Goal: Information Seeking & Learning: Learn about a topic

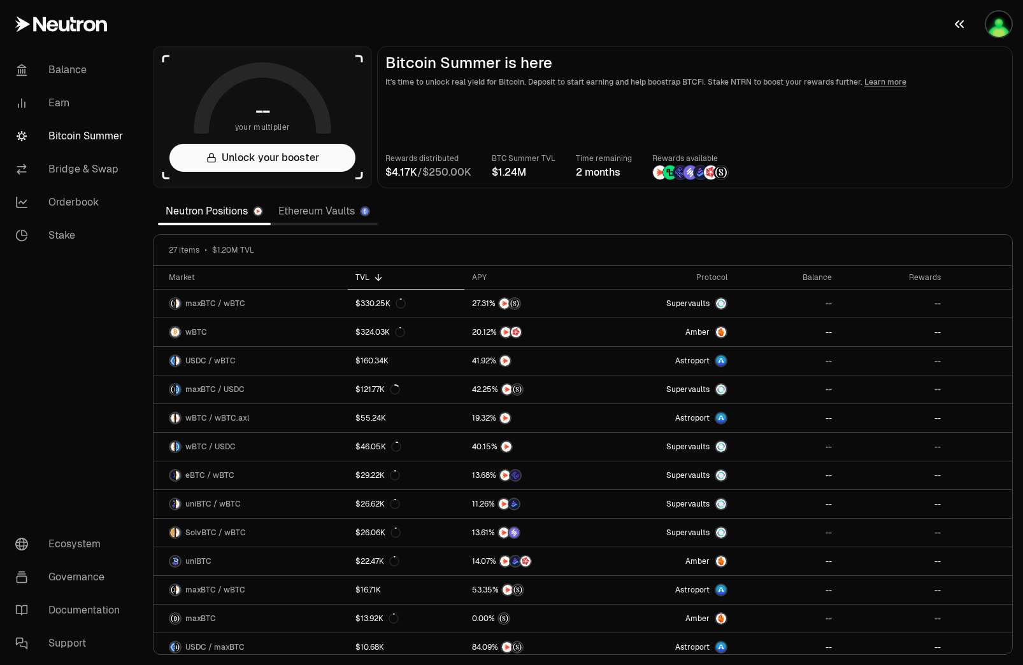
click at [997, 27] on img "button" at bounding box center [998, 23] width 25 height 25
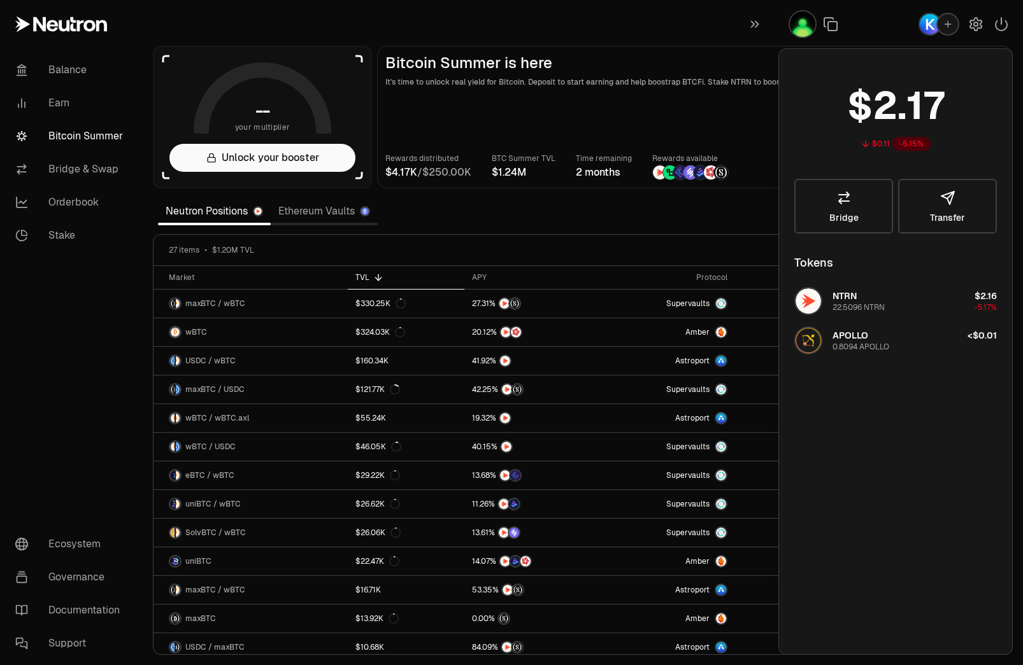
click at [798, 25] on img "button" at bounding box center [802, 23] width 25 height 25
click at [749, 48] on main "Bitcoin Summer is here It's time to unlock real yield for Bitcoin. Deposit to s…" at bounding box center [694, 117] width 635 height 143
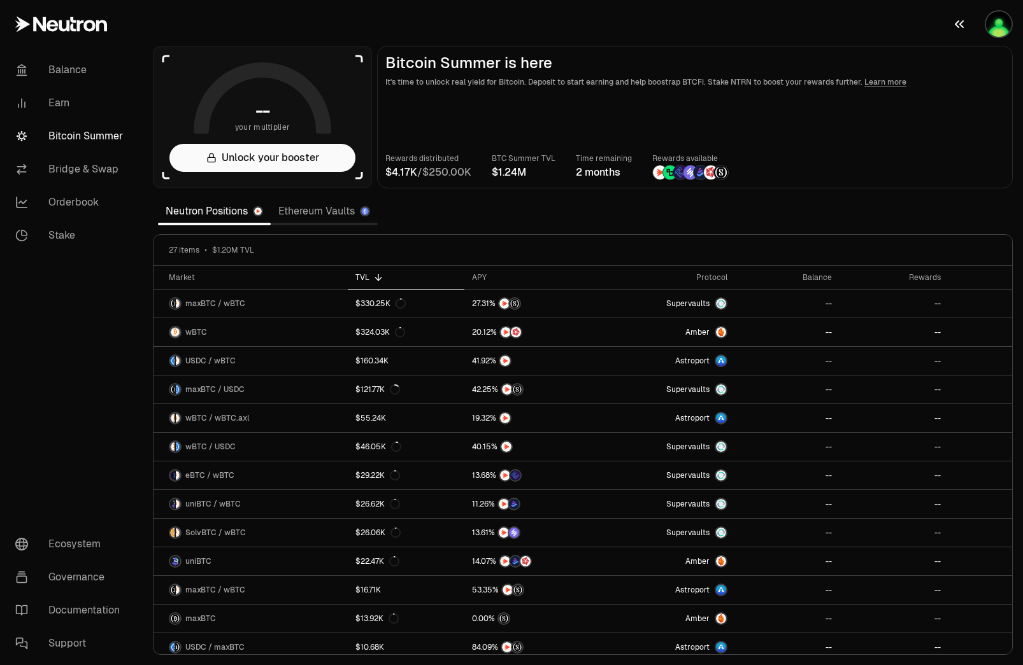
click at [991, 29] on img "button" at bounding box center [998, 23] width 25 height 25
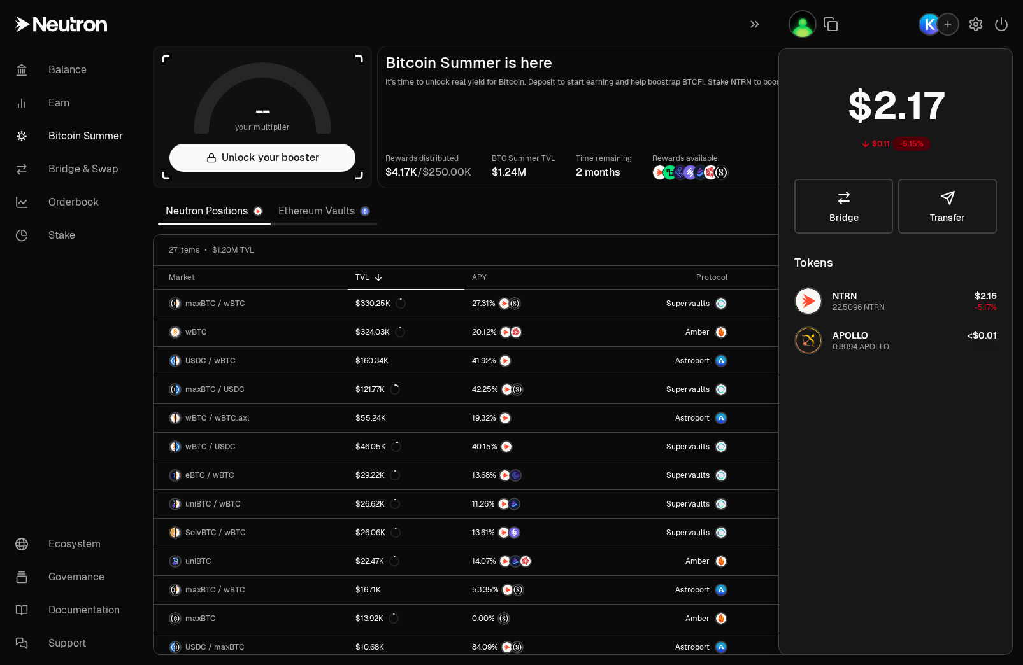
click at [662, 56] on h2 "Bitcoin Summer is here" at bounding box center [694, 63] width 619 height 18
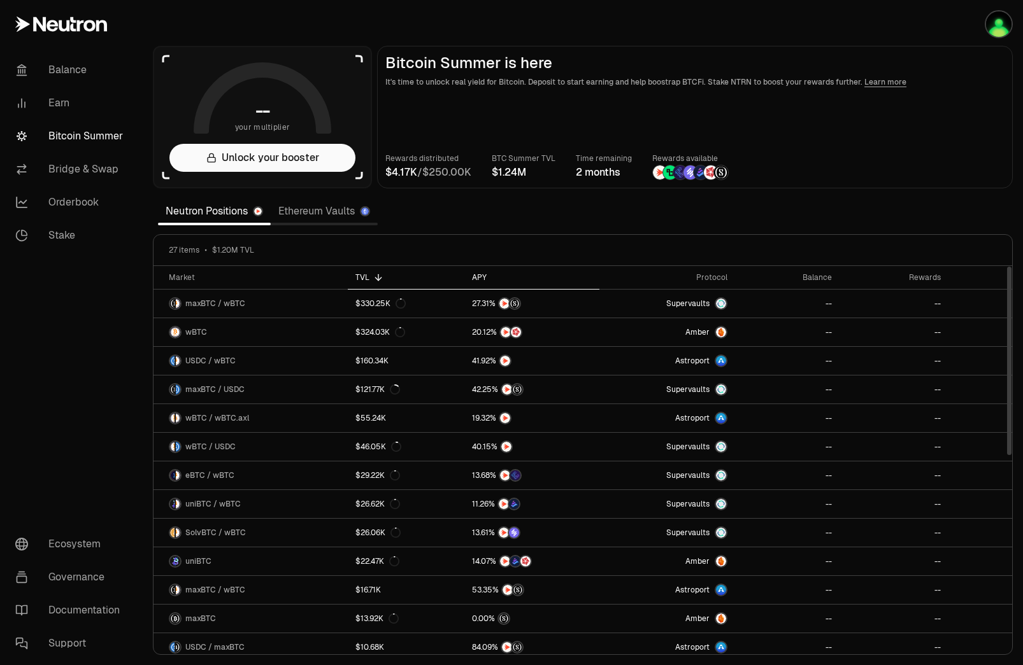
click at [471, 277] on th "APY" at bounding box center [531, 278] width 135 height 24
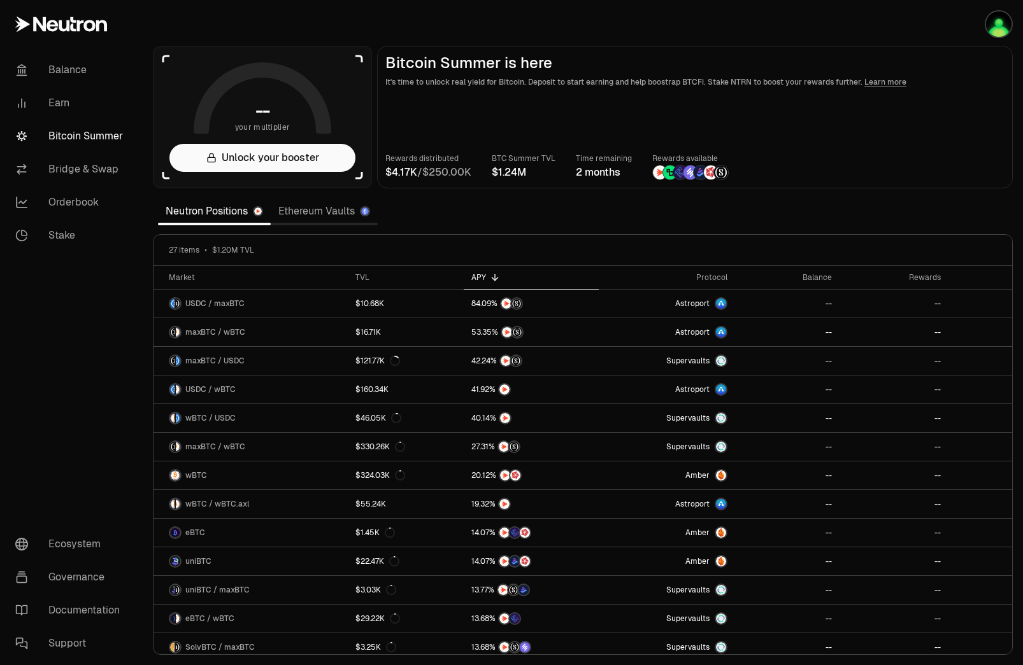
click at [436, 102] on main "Bitcoin Summer is here It's time to unlock real yield for Bitcoin. Deposit to s…" at bounding box center [694, 117] width 635 height 143
click at [311, 212] on link "Ethereum Vaults" at bounding box center [324, 211] width 107 height 25
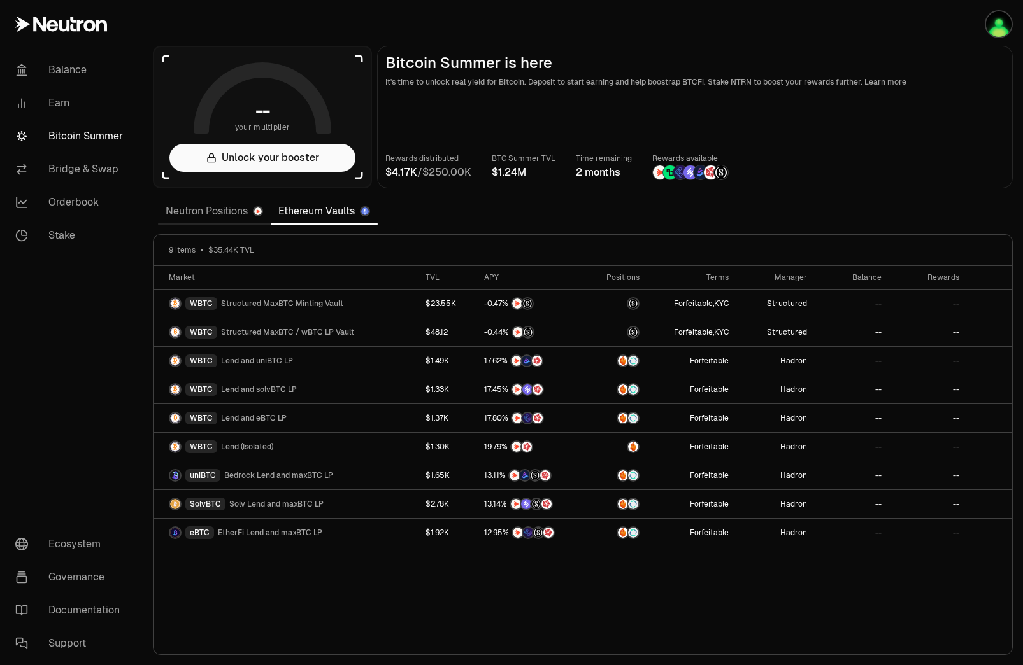
click at [218, 215] on link "Neutron Positions" at bounding box center [214, 211] width 113 height 25
